Goal: Task Accomplishment & Management: Use online tool/utility

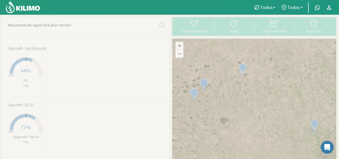
scroll to position [54, 0]
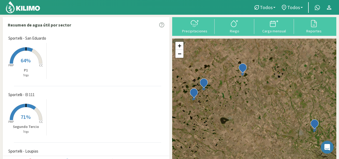
click at [30, 118] on span "71%" at bounding box center [26, 117] width 10 height 7
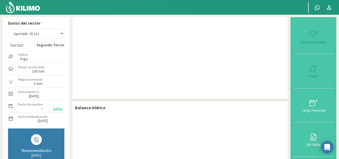
checkbox input "true"
type input "[DATE]"
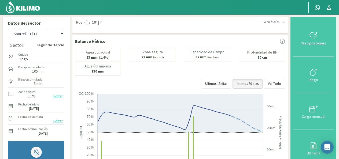
click at [310, 36] on icon at bounding box center [313, 35] width 9 height 9
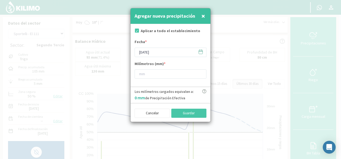
click at [200, 53] on icon at bounding box center [200, 51] width 5 height 5
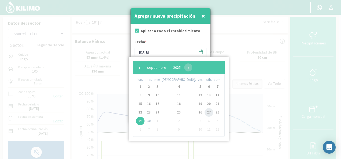
click at [205, 114] on span "27" at bounding box center [209, 112] width 9 height 9
type input "[DATE]"
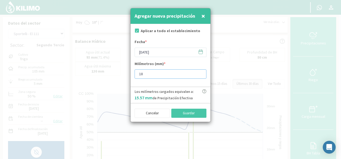
click at [200, 74] on input "18" at bounding box center [171, 73] width 72 height 9
type input "21"
click at [200, 74] on input "21" at bounding box center [171, 73] width 72 height 9
click at [190, 115] on button "Guardar" at bounding box center [188, 113] width 35 height 9
type input "[DATE]"
